Goal: Find specific page/section: Find specific page/section

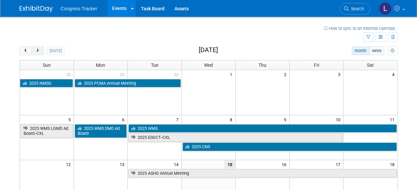
click at [37, 48] on button "next" at bounding box center [38, 50] width 12 height 9
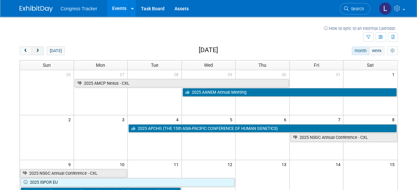
click at [37, 48] on button "next" at bounding box center [38, 50] width 12 height 9
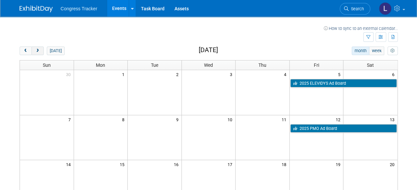
click at [37, 48] on button "next" at bounding box center [38, 50] width 12 height 9
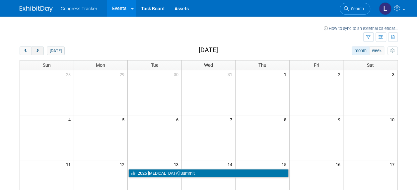
click at [37, 48] on button "next" at bounding box center [38, 50] width 12 height 9
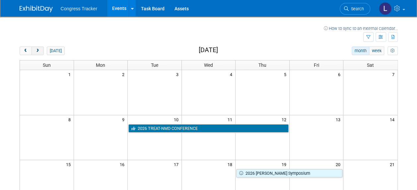
click at [37, 48] on button "next" at bounding box center [38, 50] width 12 height 9
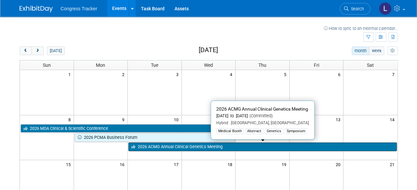
click at [230, 145] on link "2026 ACMG Annual Clinical Genetics Meeting" at bounding box center [262, 146] width 268 height 9
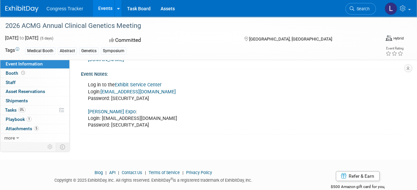
scroll to position [220, 0]
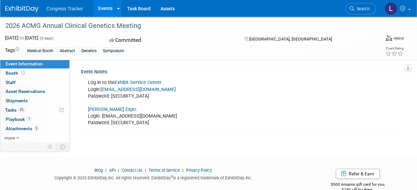
click at [156, 85] on link "Exhibit Service Center" at bounding box center [138, 83] width 47 height 6
drag, startPoint x: 133, startPoint y: 101, endPoint x: 110, endPoint y: 102, distance: 22.3
click at [110, 102] on div "Log in to the Exhibit Service Center Login: [EMAIL_ADDRESS][DOMAIN_NAME] Passwo…" at bounding box center [211, 102] width 256 height 53
copy div "ZXVK8594"
